Goal: Obtain resource: Download file/media

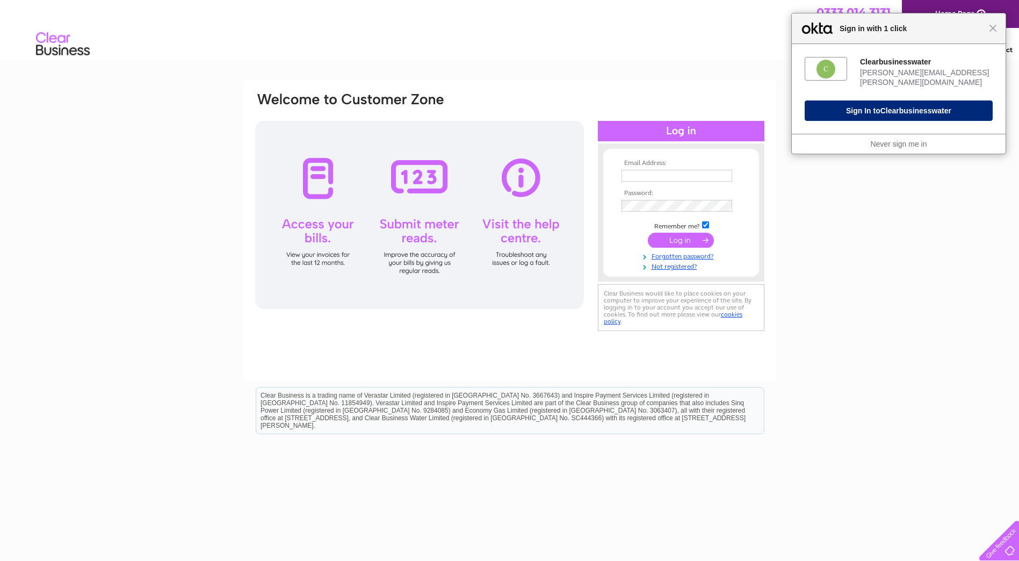
type input "[PERSON_NAME][EMAIL_ADDRESS][PERSON_NAME][DOMAIN_NAME]"
click at [930, 110] on span "Clearbusinesswater" at bounding box center [916, 110] width 71 height 9
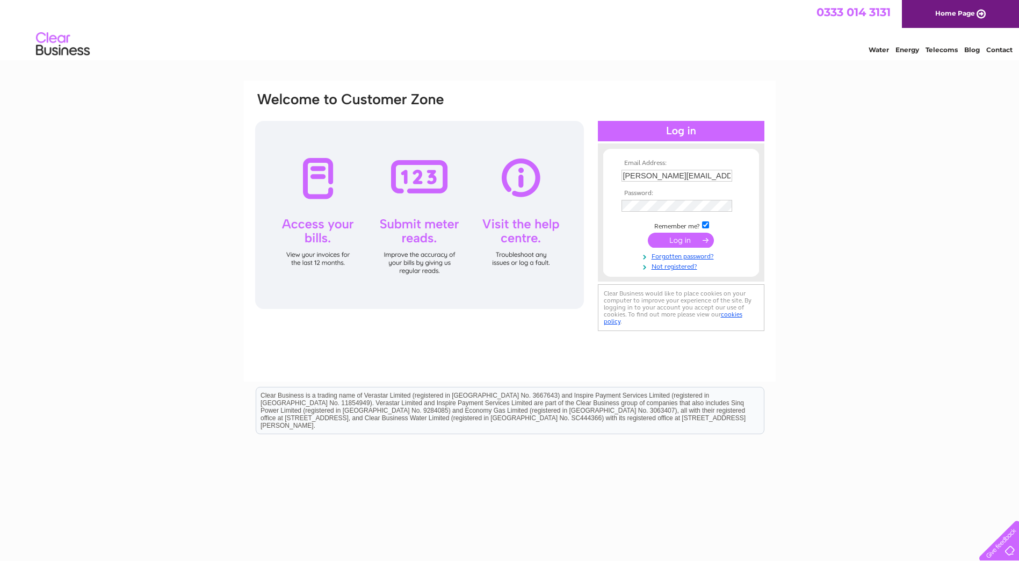
click at [682, 237] on input "submit" at bounding box center [681, 240] width 66 height 15
click at [683, 243] on input "submit" at bounding box center [681, 240] width 66 height 15
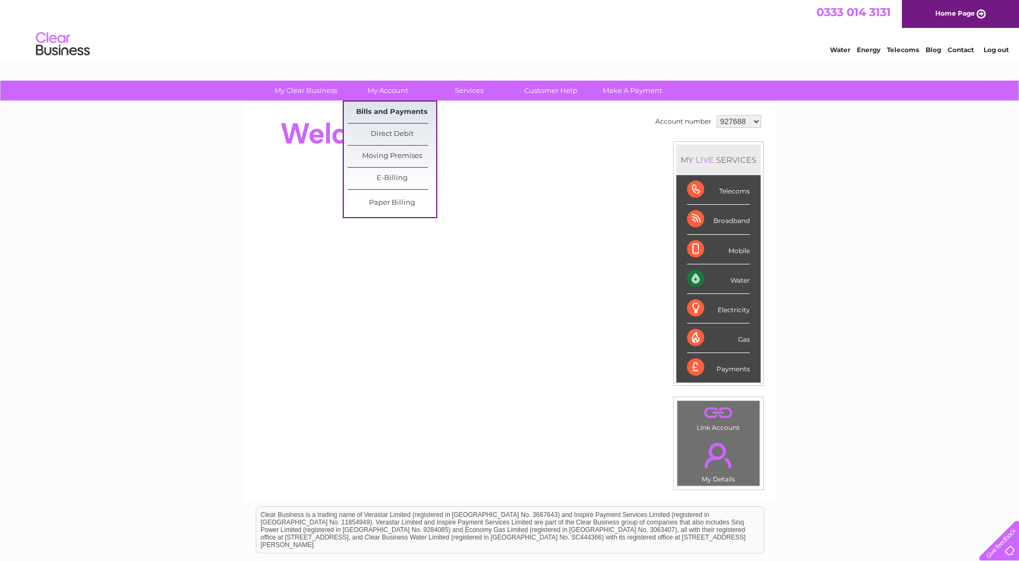
click at [387, 111] on link "Bills and Payments" at bounding box center [392, 112] width 89 height 21
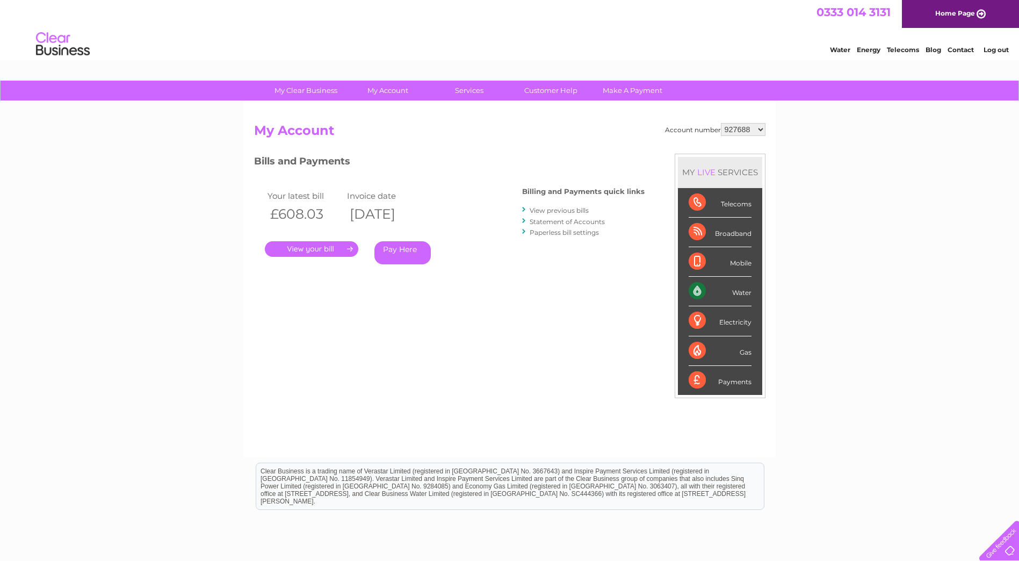
click at [329, 248] on link "." at bounding box center [311, 249] width 93 height 16
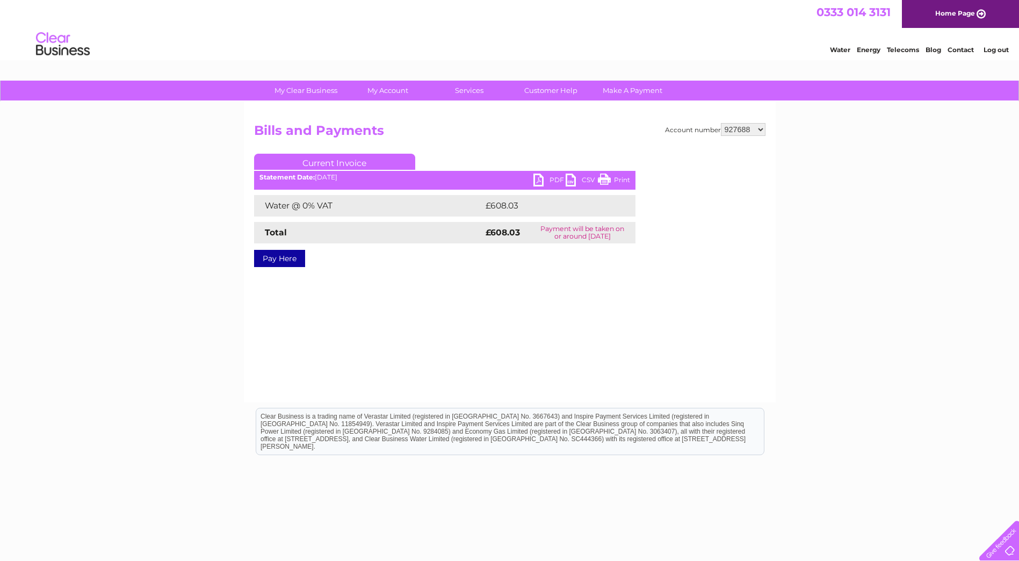
click at [548, 177] on link "PDF" at bounding box center [550, 182] width 32 height 16
